Goal: Find specific page/section: Find specific page/section

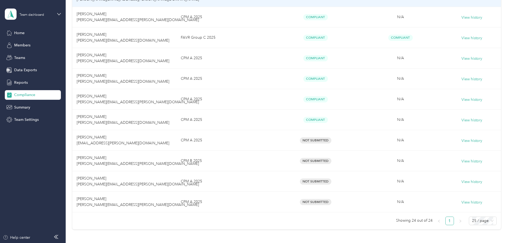
scroll to position [401, 0]
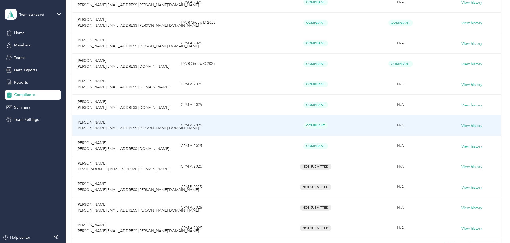
scroll to position [374, 0]
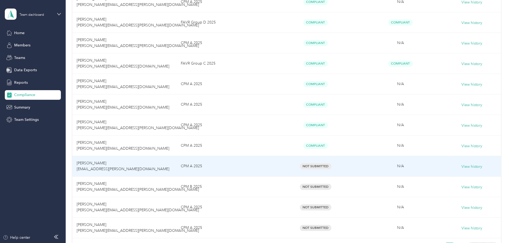
drag, startPoint x: 272, startPoint y: 169, endPoint x: 485, endPoint y: 58, distance: 240.3
